Goal: Check status: Check status

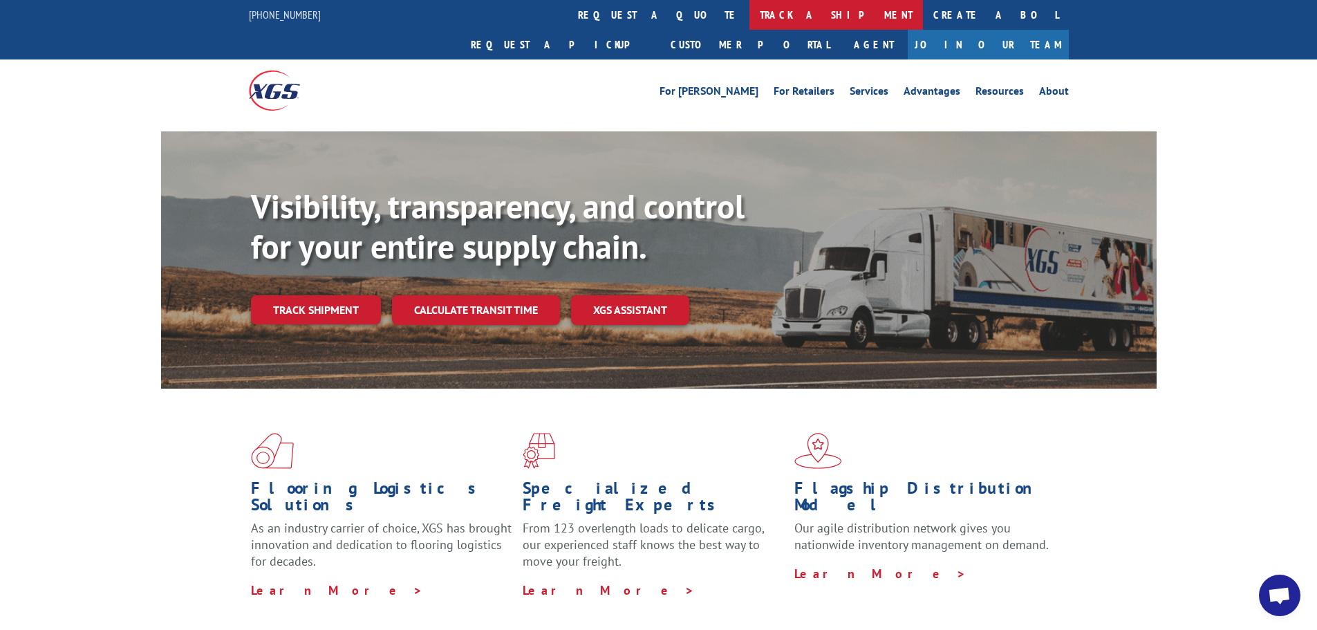
click at [749, 20] on link "track a shipment" at bounding box center [835, 15] width 173 height 30
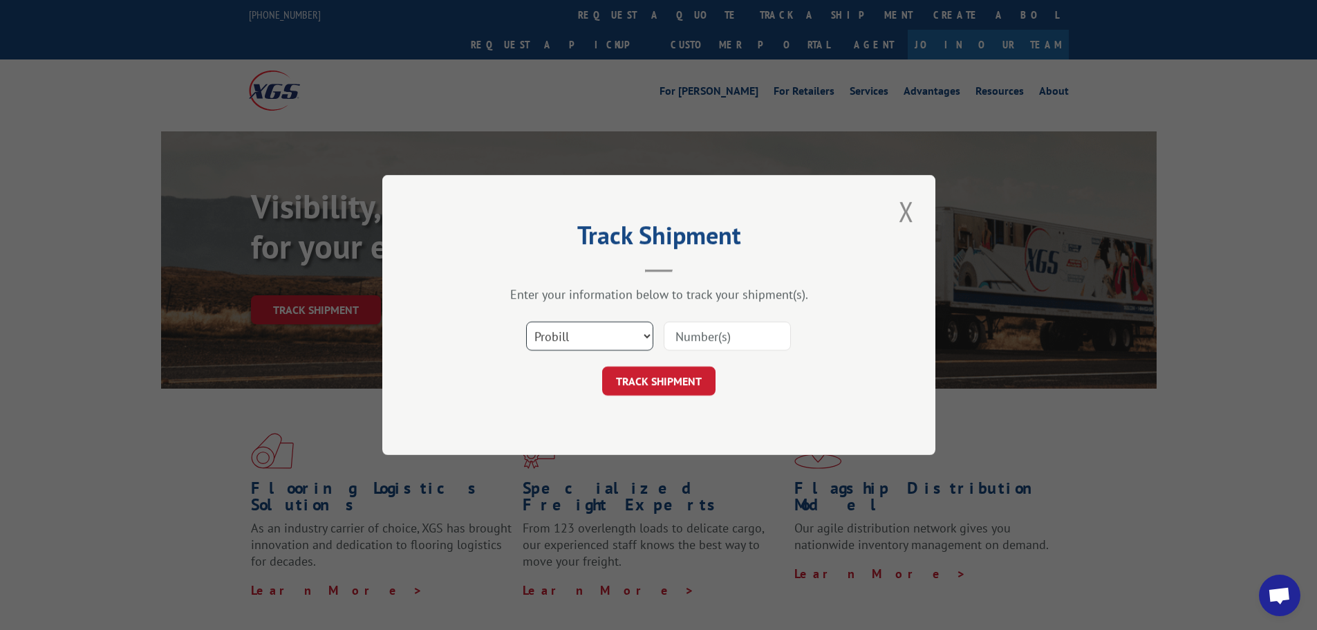
click at [619, 328] on select "Select category... Probill BOL PO" at bounding box center [589, 335] width 127 height 29
click at [621, 335] on select "Select category... Probill BOL PO" at bounding box center [589, 335] width 127 height 29
click at [742, 344] on input at bounding box center [726, 335] width 127 height 29
click at [710, 325] on input at bounding box center [726, 335] width 127 height 29
paste input "14798243"
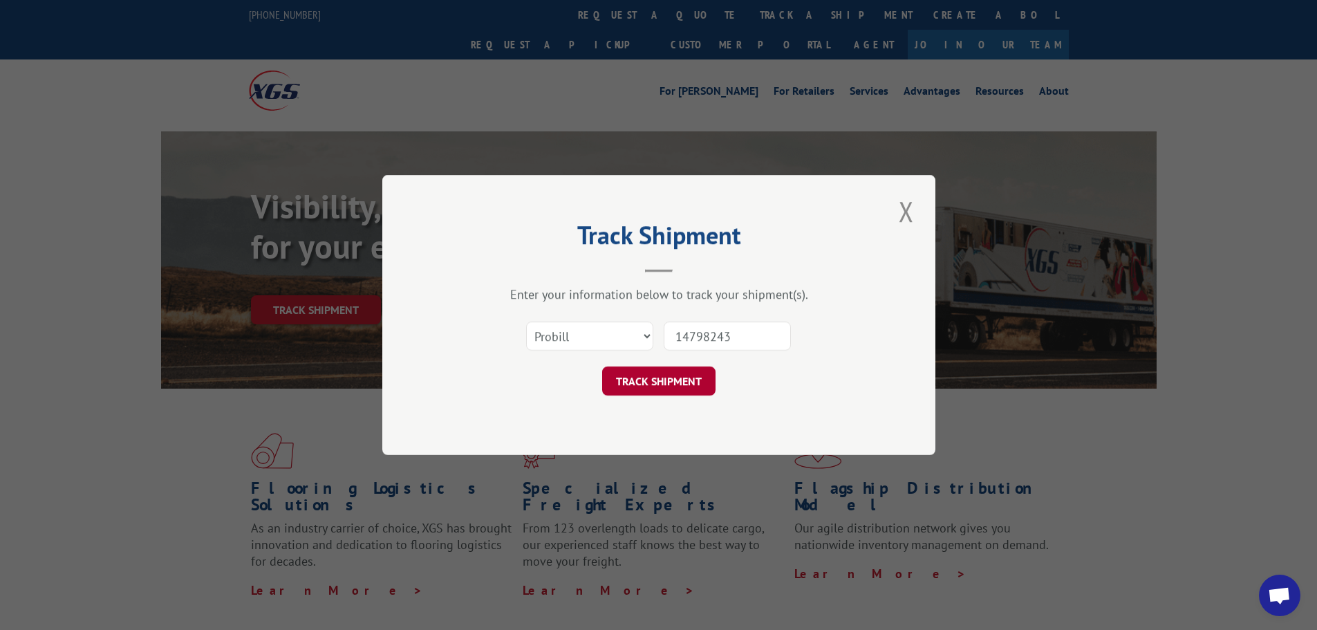
type input "14798243"
click at [683, 372] on button "TRACK SHIPMENT" at bounding box center [658, 380] width 113 height 29
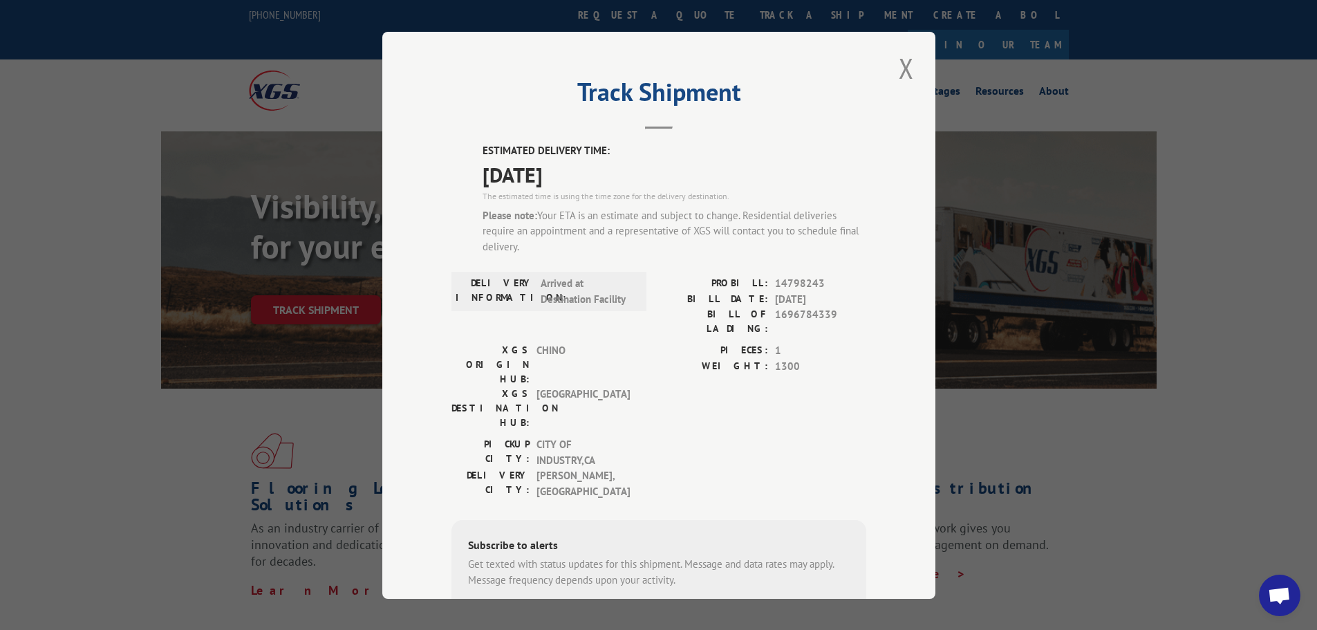
click at [897, 77] on button "Close modal" at bounding box center [905, 68] width 23 height 38
